Goal: Information Seeking & Learning: Learn about a topic

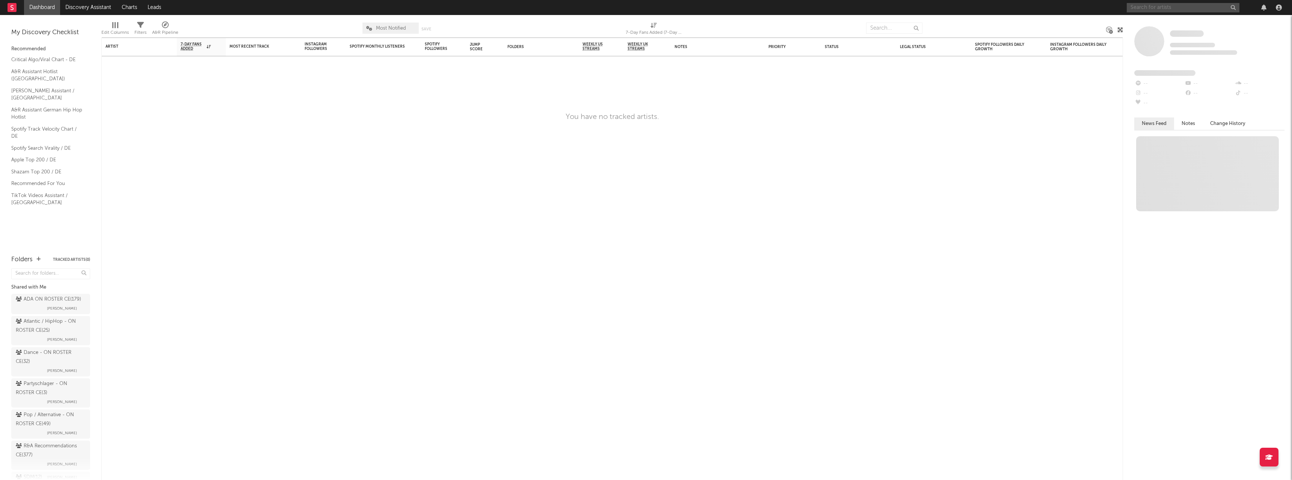
click at [1160, 7] on input "text" at bounding box center [1183, 7] width 113 height 9
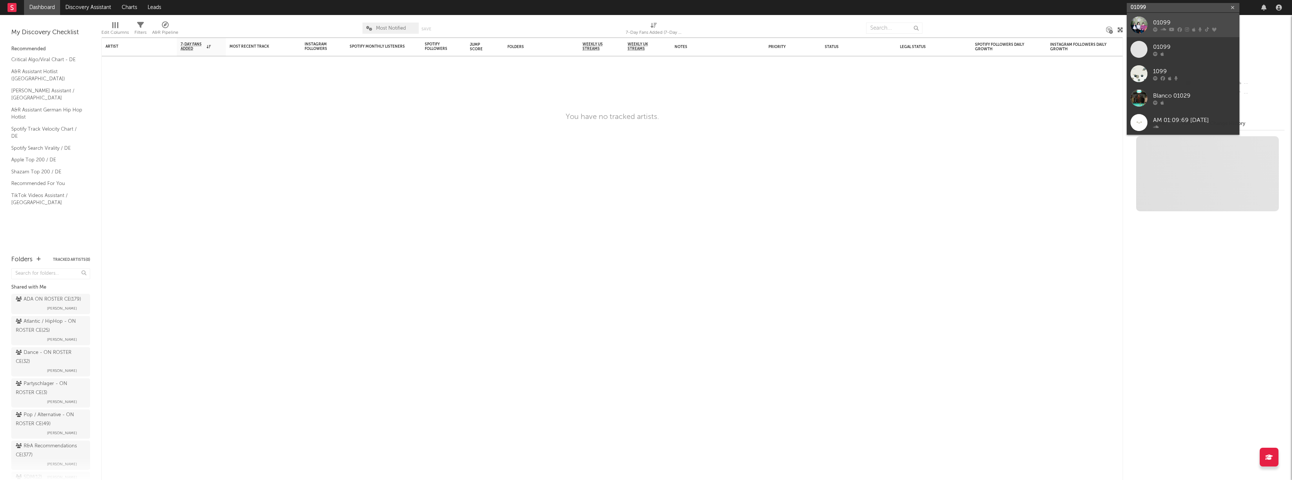
type input "01099"
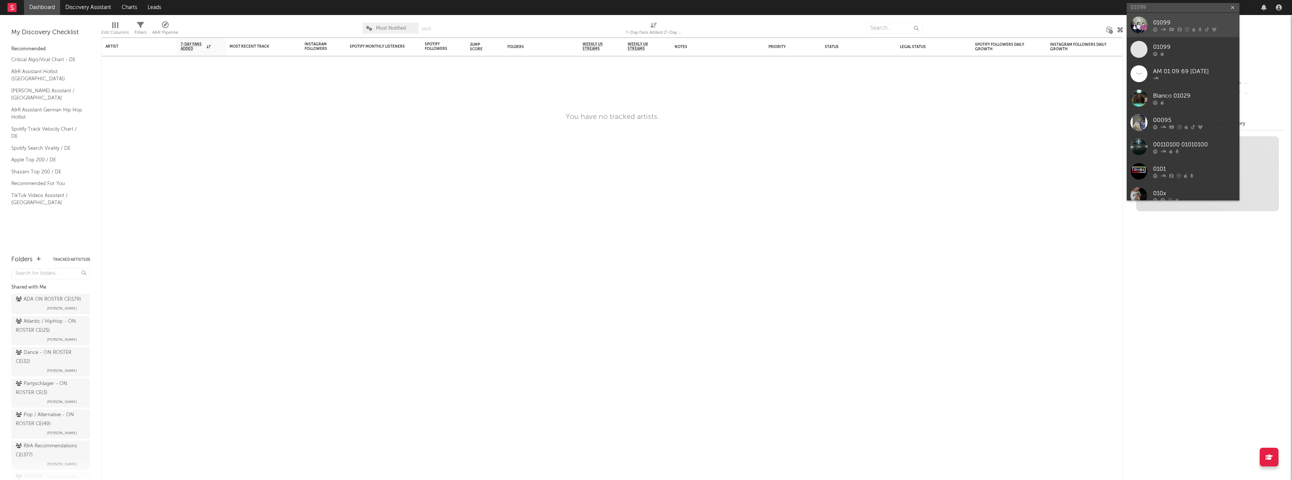
click at [1183, 28] on div at bounding box center [1194, 29] width 83 height 5
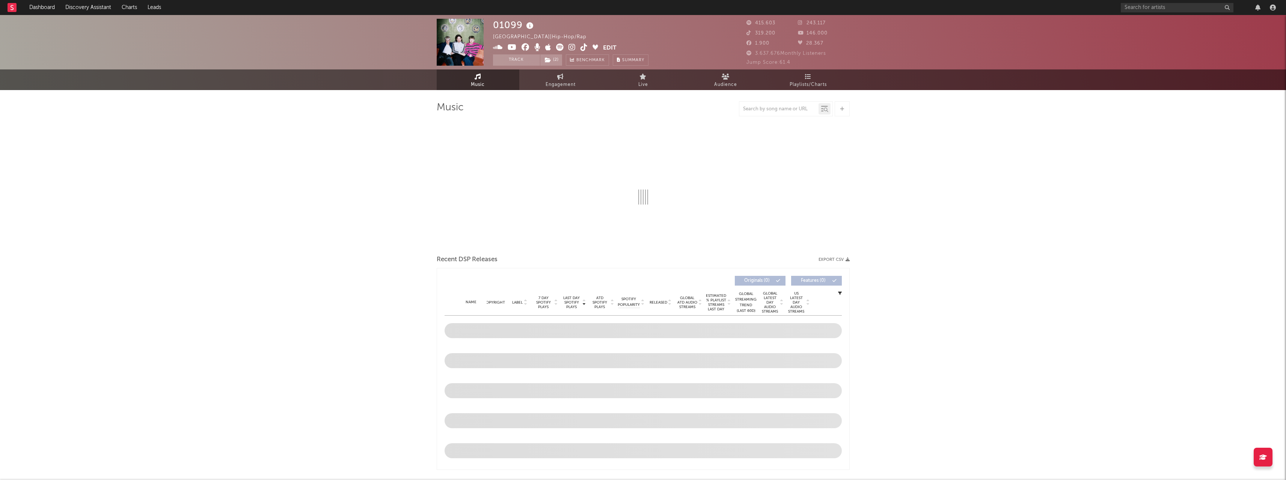
select select "6m"
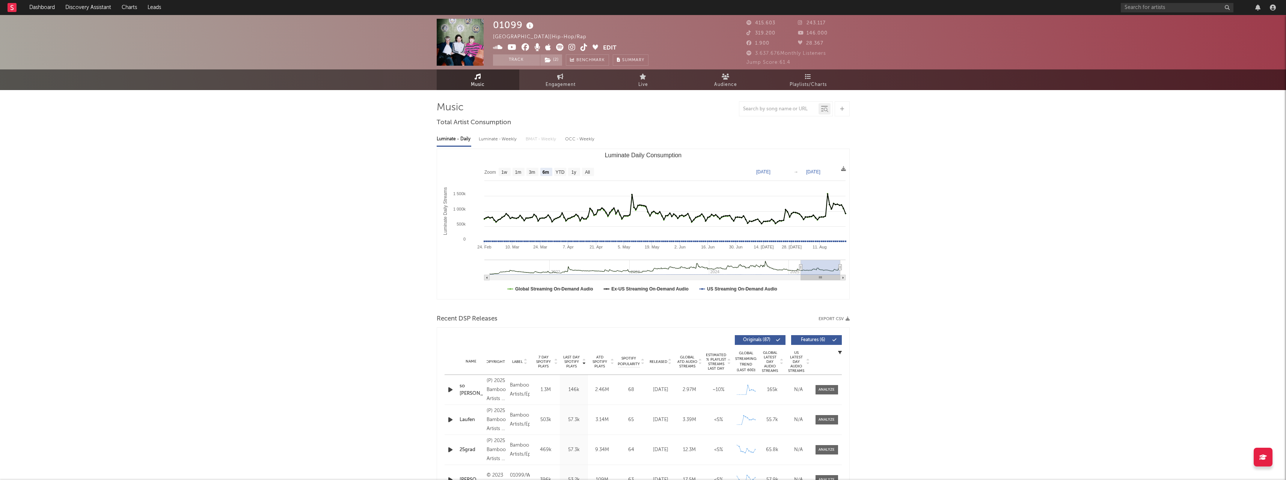
click at [498, 143] on div "Luminate - Weekly" at bounding box center [498, 139] width 39 height 13
select select "6m"
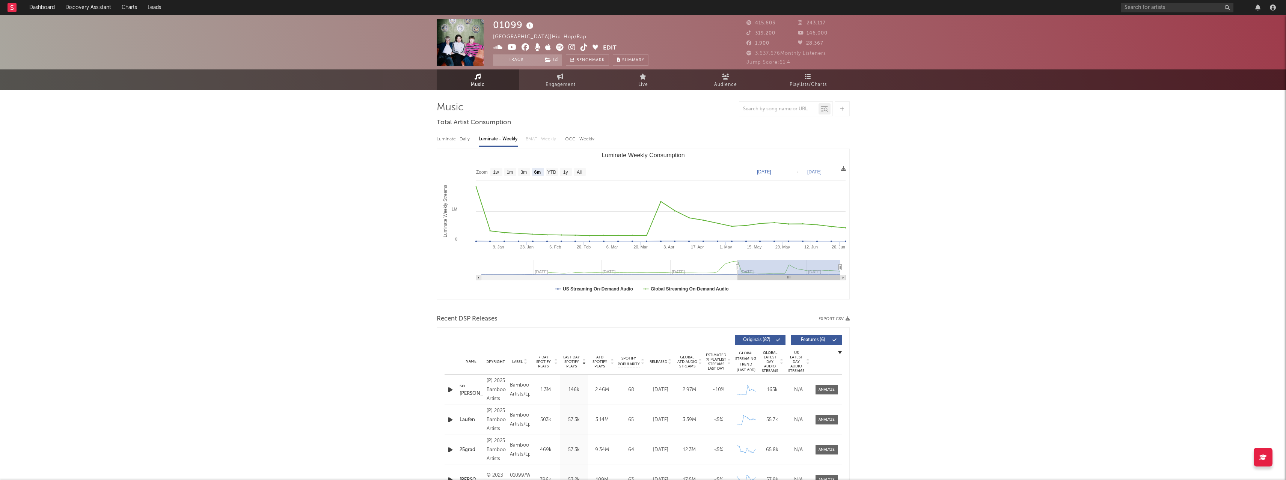
click at [451, 142] on div "Luminate - Daily" at bounding box center [454, 139] width 35 height 13
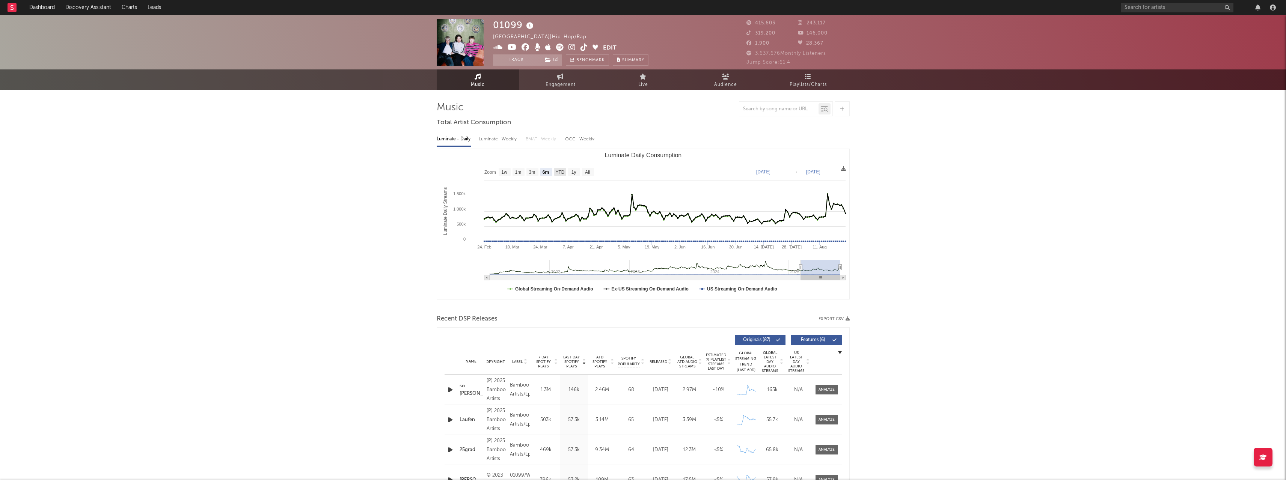
click at [560, 173] on text "YTD" at bounding box center [559, 172] width 9 height 5
select select "YTD"
type input "[DATE]"
click at [576, 172] on text "1y" at bounding box center [573, 172] width 5 height 5
select select "1y"
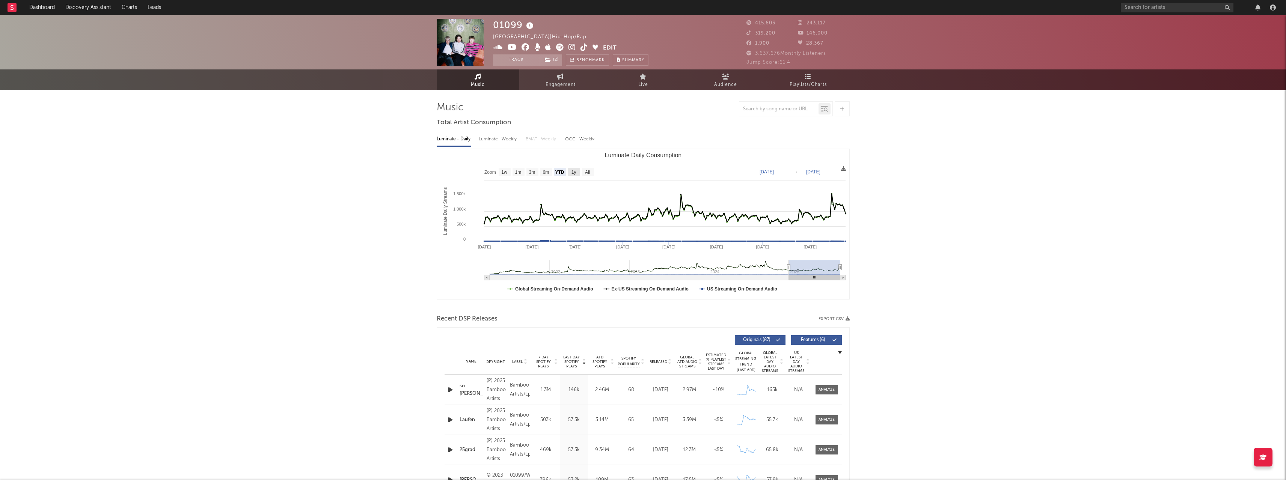
type input "[DATE]"
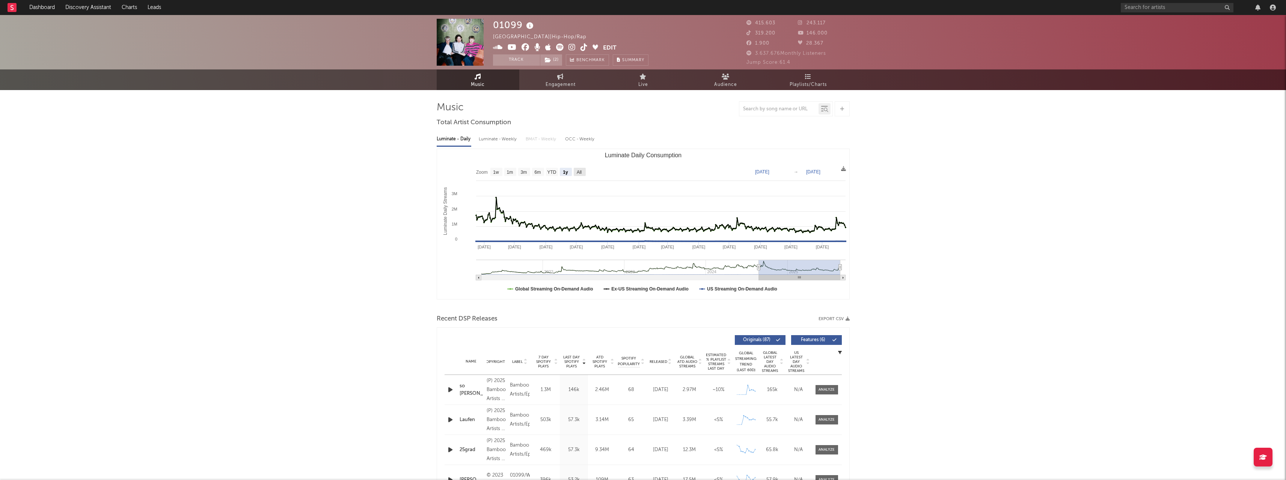
click at [581, 174] on text "All" at bounding box center [578, 172] width 5 height 5
select select "All"
type input "[DATE]"
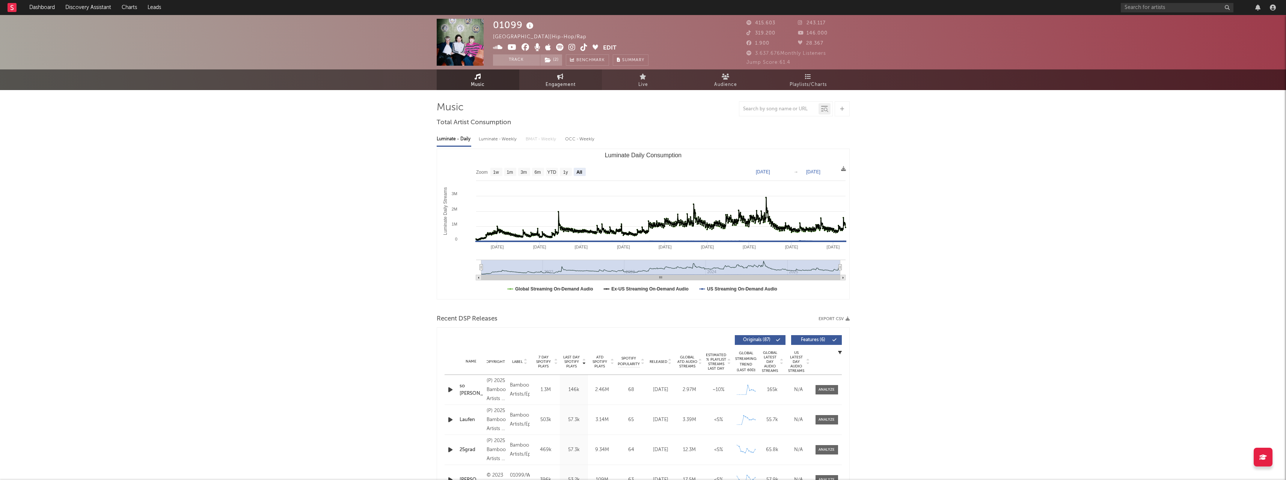
click at [558, 77] on icon at bounding box center [560, 77] width 6 height 6
select select "1w"
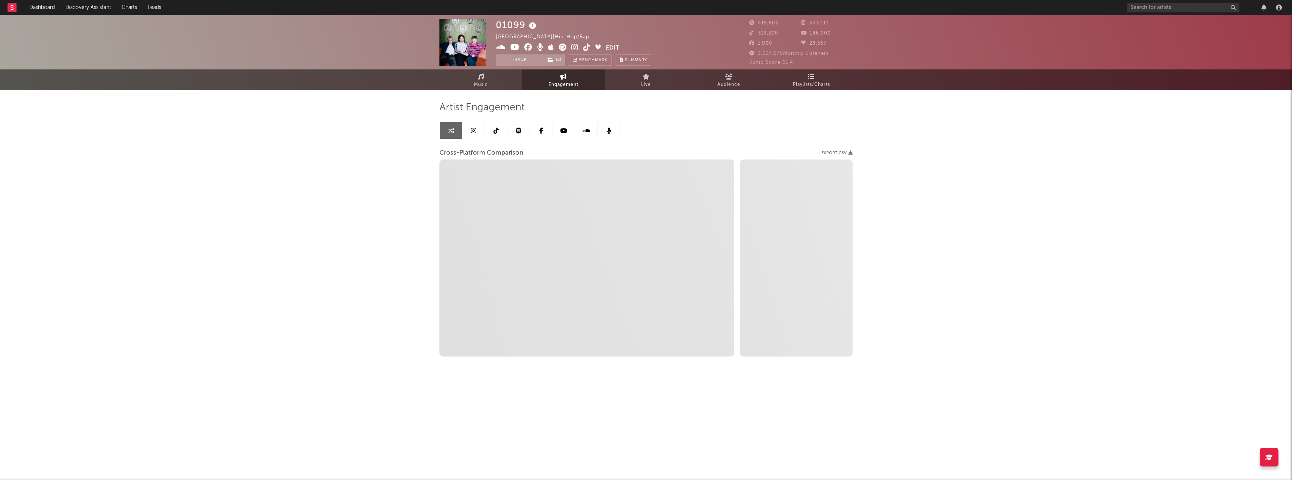
click at [522, 130] on link at bounding box center [518, 130] width 23 height 17
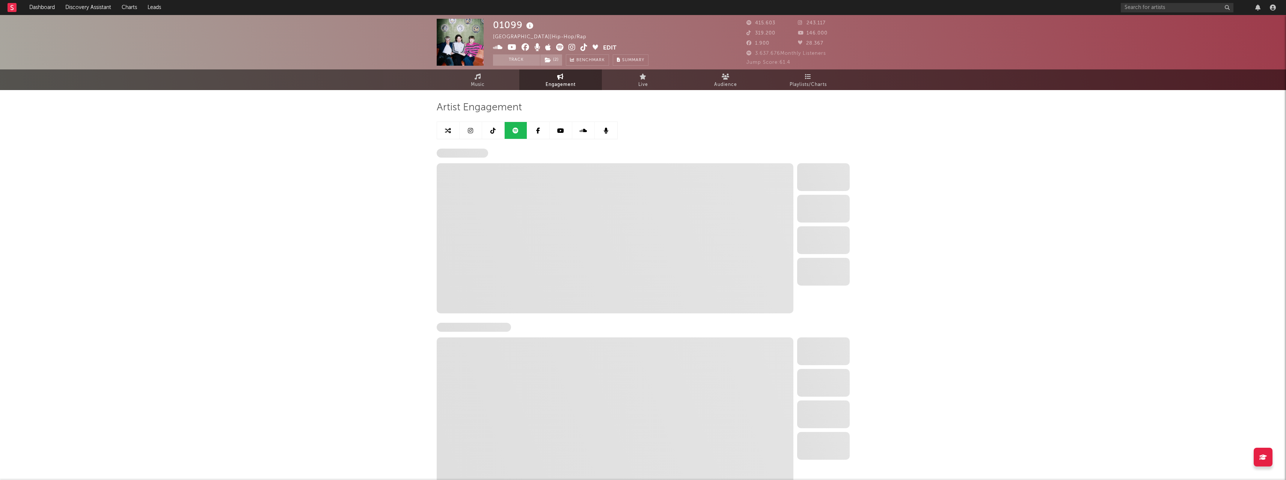
select select "6m"
select select "1w"
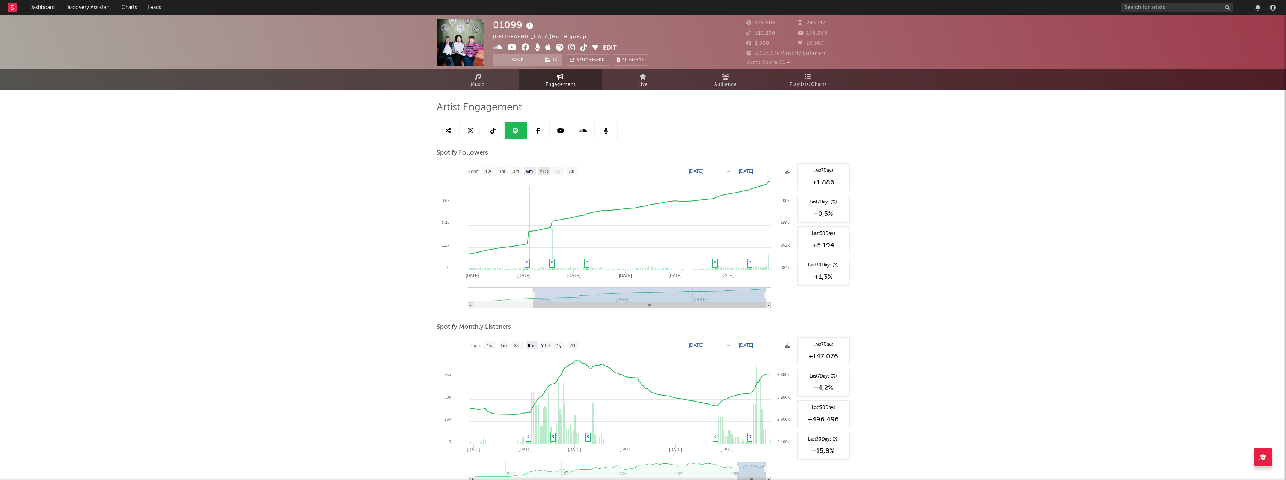
click at [544, 172] on text "YTD" at bounding box center [543, 171] width 9 height 5
select select "YTD"
type input "[DATE]"
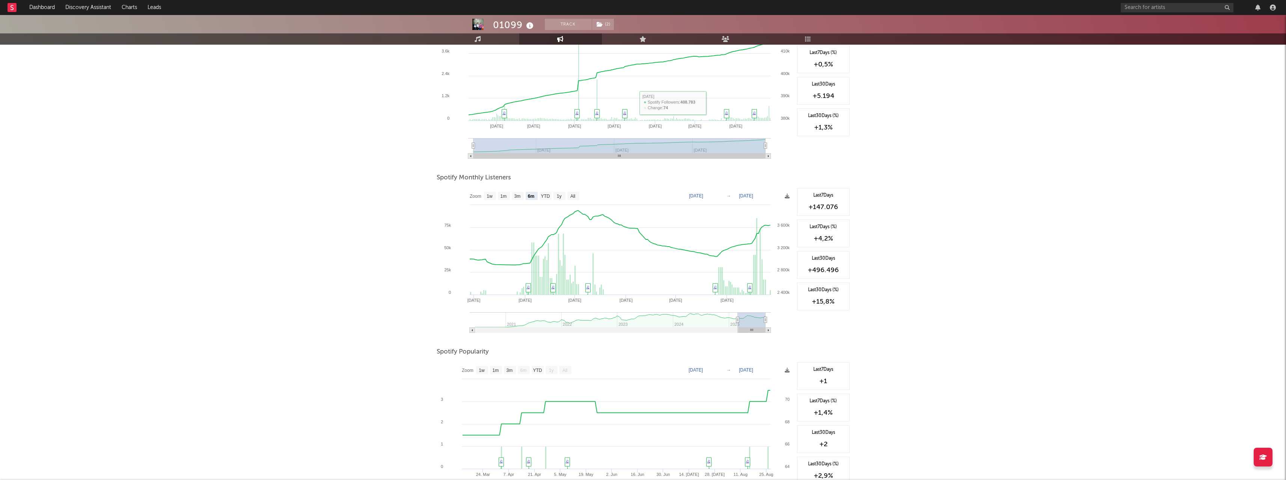
scroll to position [150, 0]
click at [548, 196] on text "YTD" at bounding box center [545, 195] width 9 height 5
select select "YTD"
type input "[DATE]"
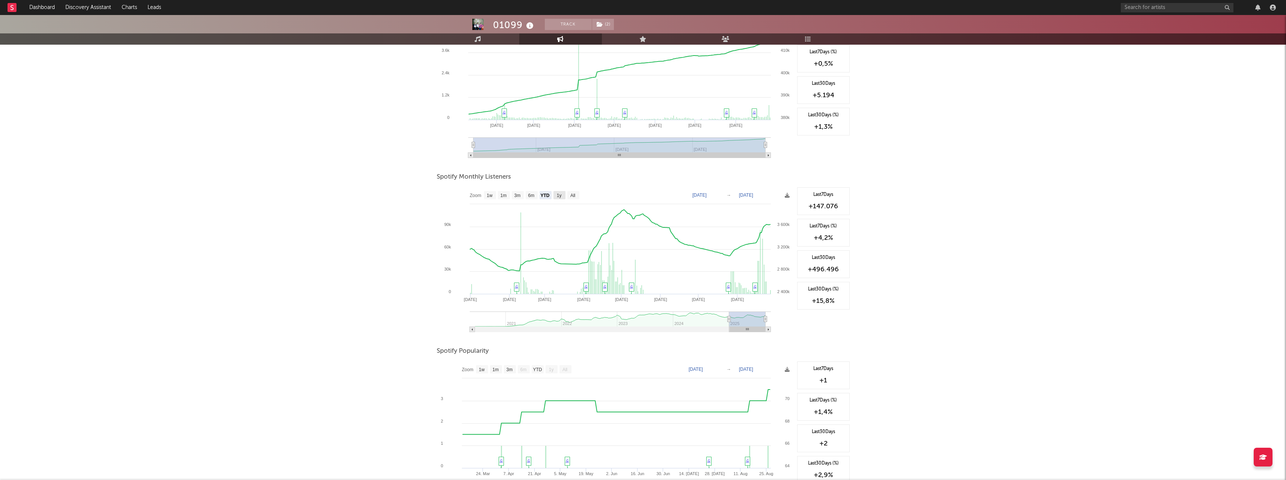
click at [560, 196] on text "1y" at bounding box center [559, 195] width 5 height 5
select select "1y"
type input "[DATE]"
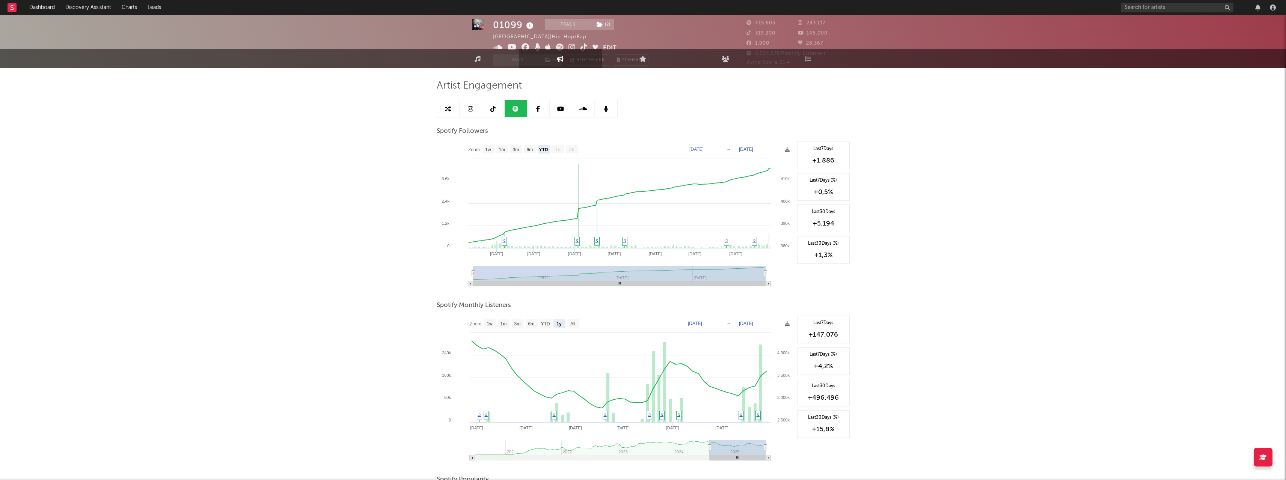
scroll to position [0, 0]
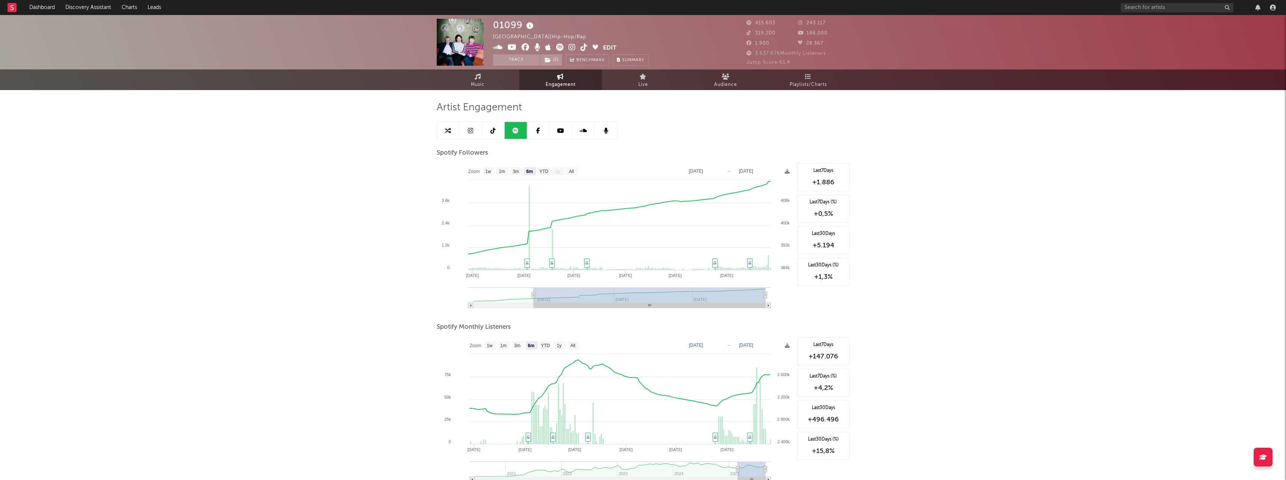
select select "6m"
select select "1w"
